Goal: Find specific page/section: Find specific page/section

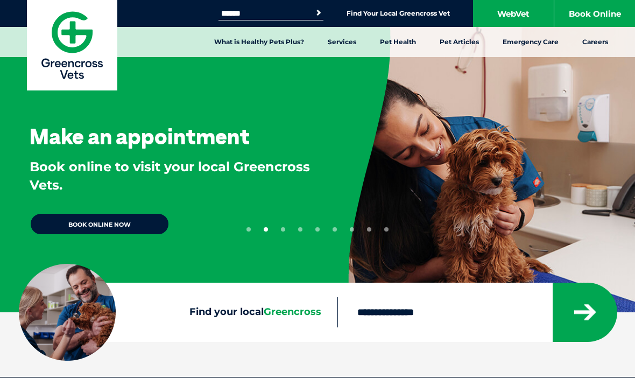
click at [264, 13] on input "Search for:" at bounding box center [263, 13] width 91 height 9
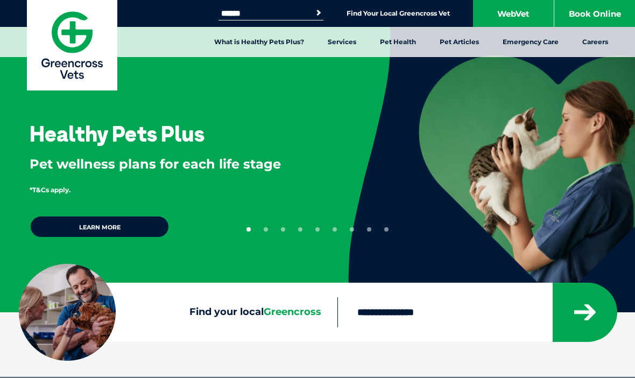
click at [245, 15] on input "Search for:" at bounding box center [263, 13] width 91 height 9
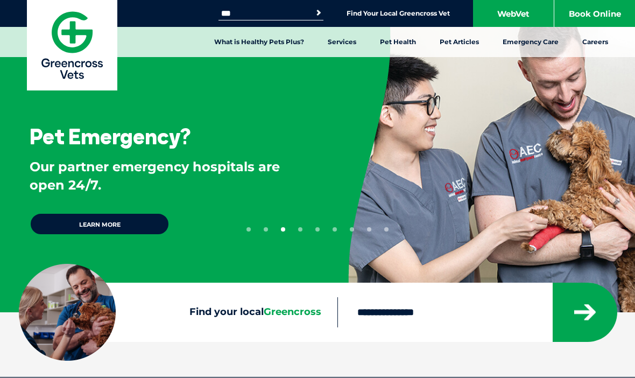
type input "*"
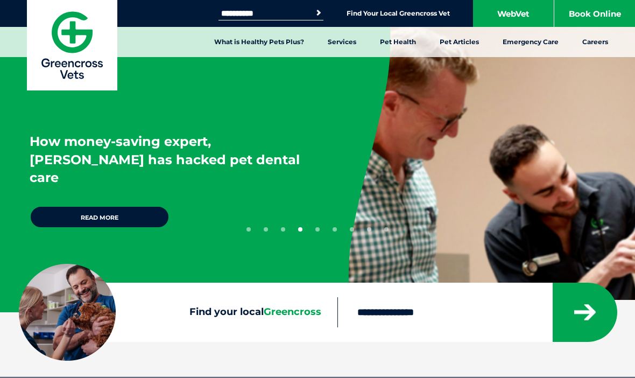
type input "**********"
click at [316, 13] on button "Search" at bounding box center [318, 13] width 11 height 11
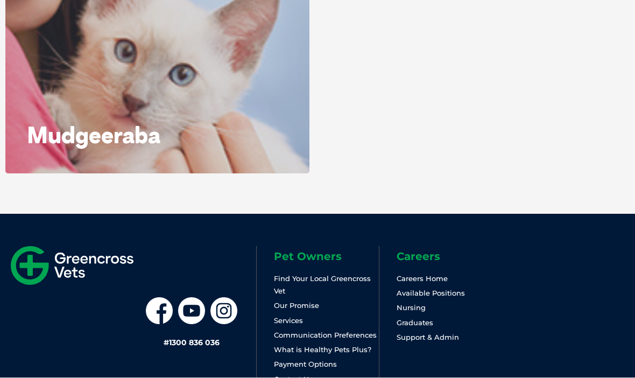
scroll to position [409, 0]
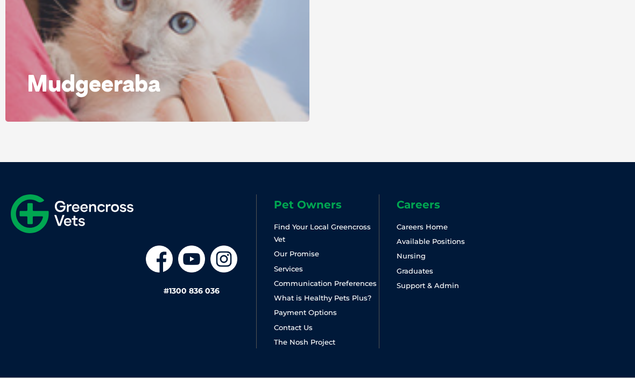
click at [352, 231] on link "Find Your Local Greencross Vet" at bounding box center [322, 232] width 97 height 21
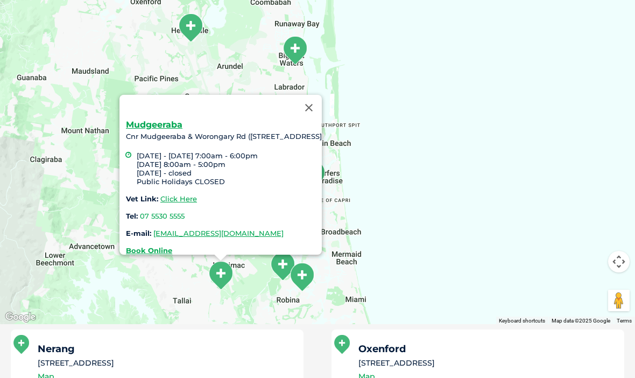
scroll to position [367, 0]
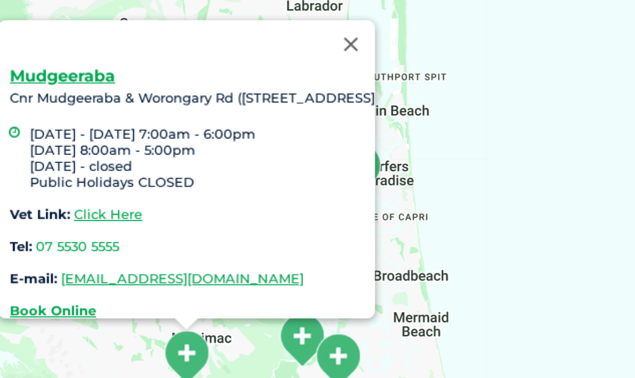
click at [296, 82] on button "Close" at bounding box center [309, 95] width 26 height 26
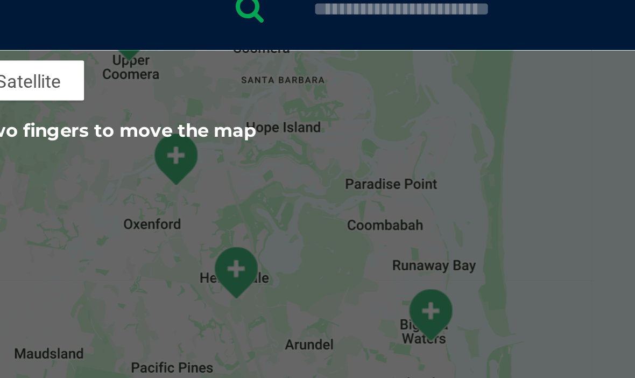
scroll to position [236, 0]
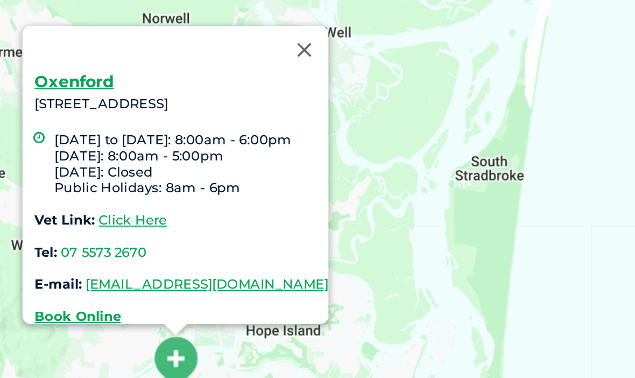
click at [215, 73] on button "Close" at bounding box center [228, 86] width 26 height 26
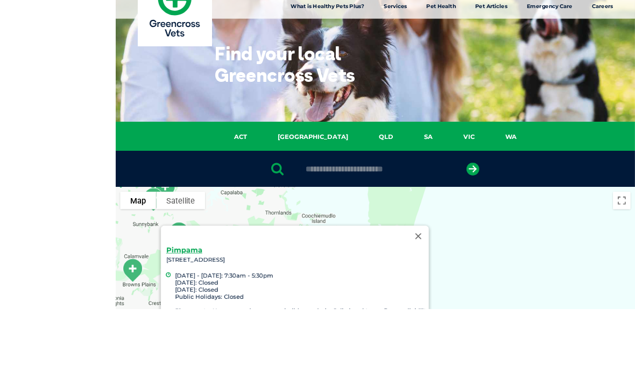
scroll to position [135, 0]
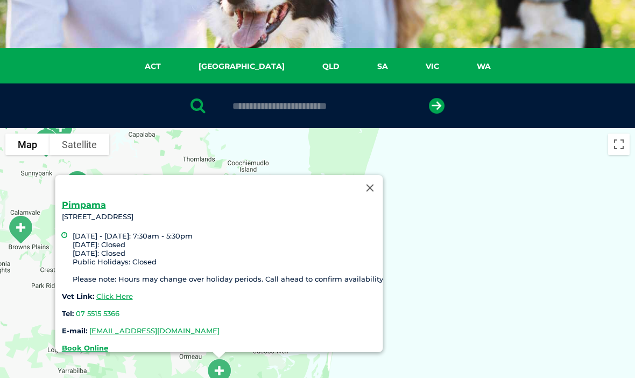
click at [379, 179] on button "Close" at bounding box center [370, 188] width 26 height 26
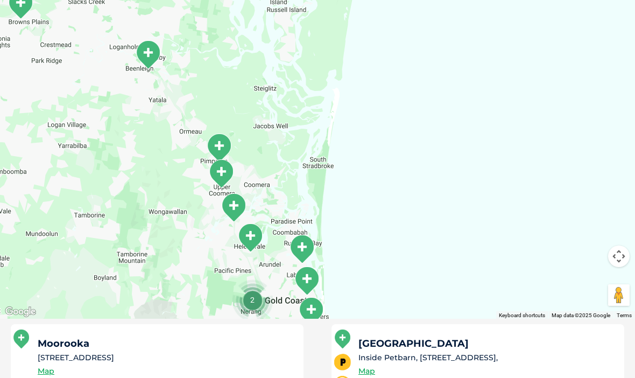
scroll to position [337, 0]
